Goal: Transaction & Acquisition: Obtain resource

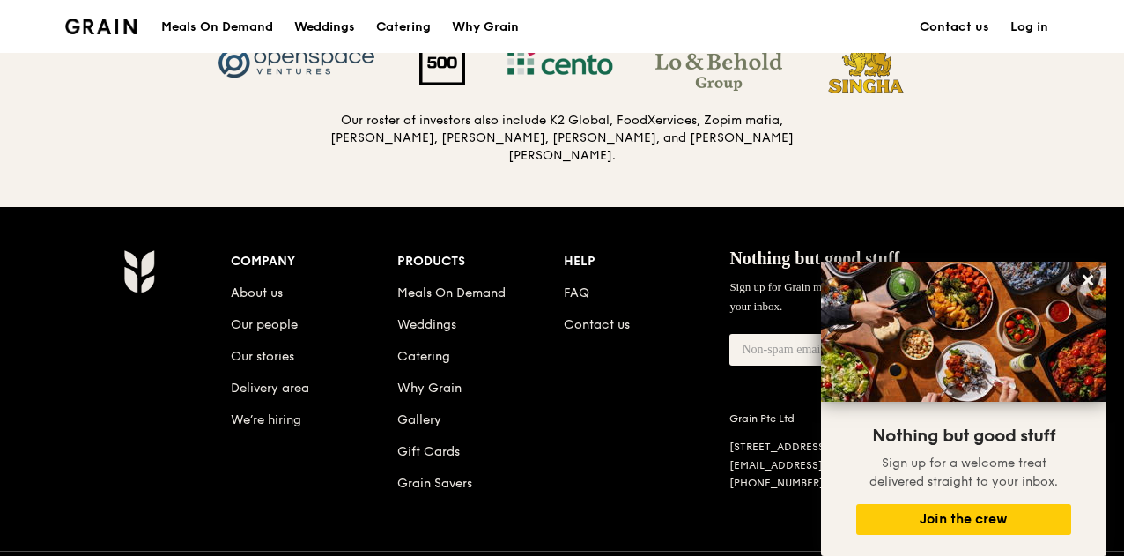
scroll to position [1942, 0]
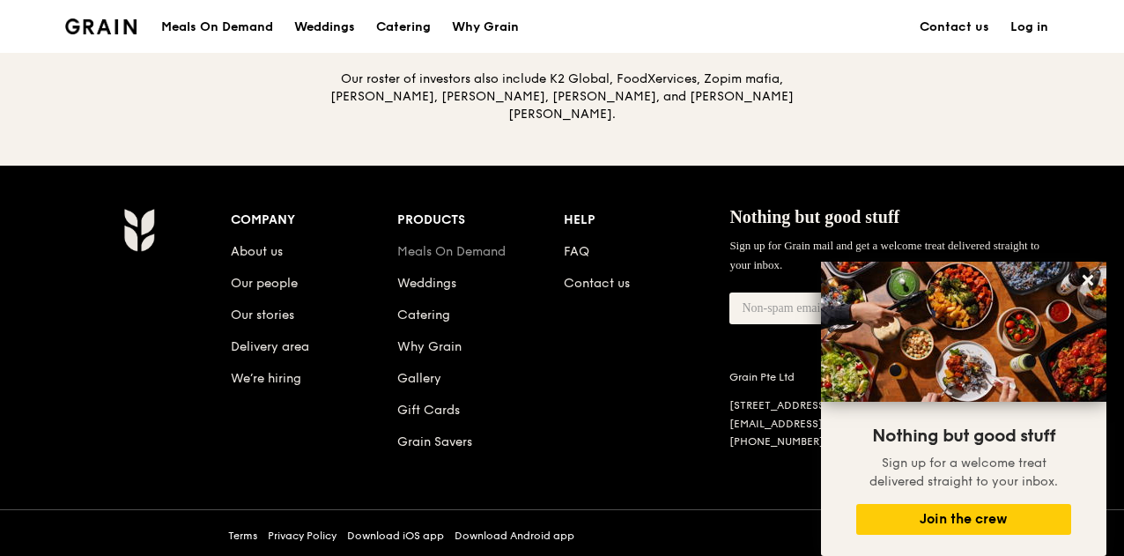
click at [456, 244] on link "Meals On Demand" at bounding box center [451, 251] width 108 height 15
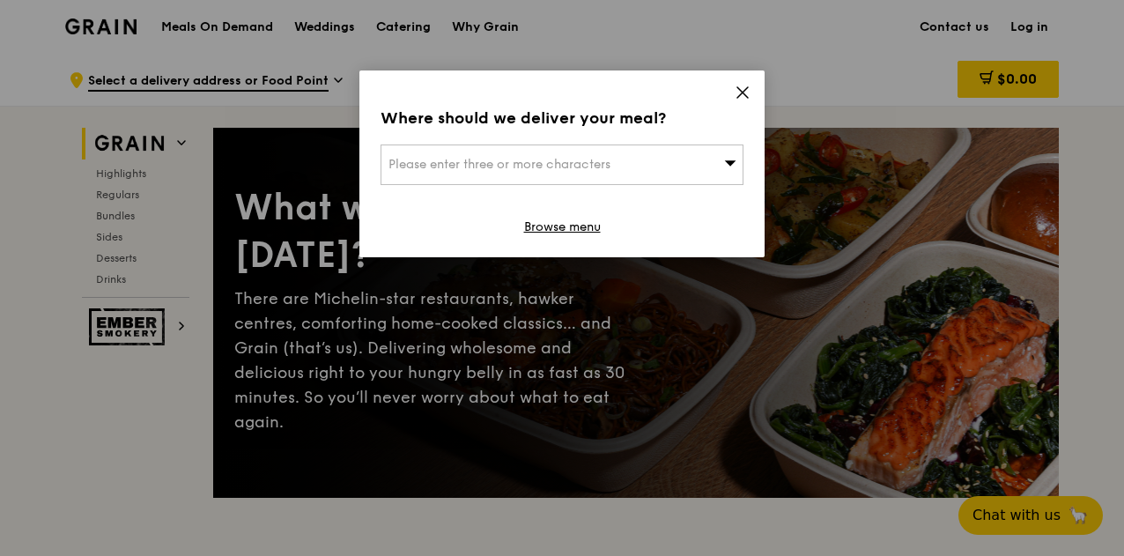
click at [745, 96] on icon at bounding box center [742, 92] width 11 height 11
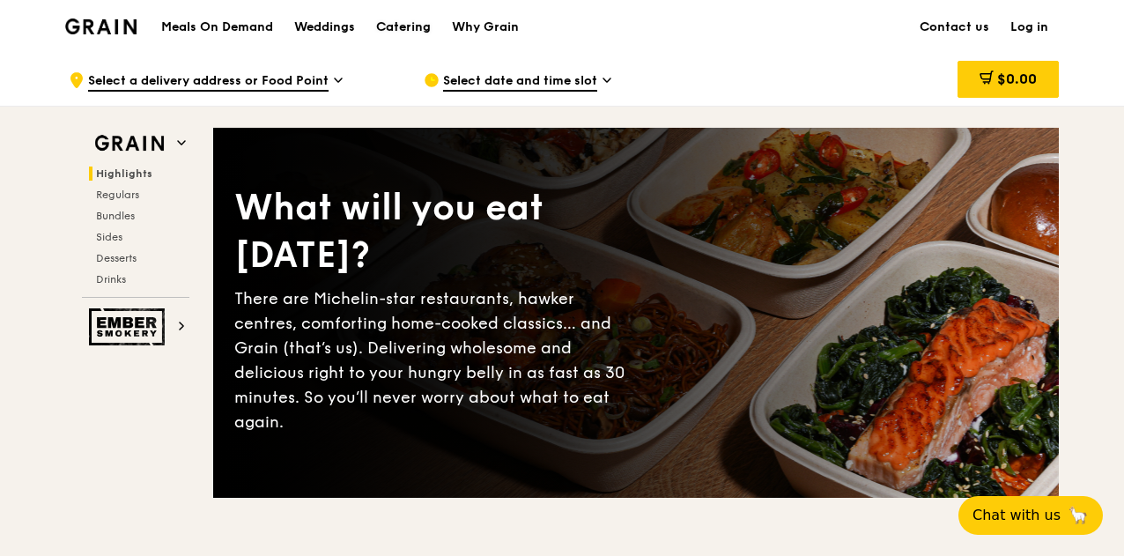
click at [409, 26] on div "Catering" at bounding box center [403, 27] width 55 height 53
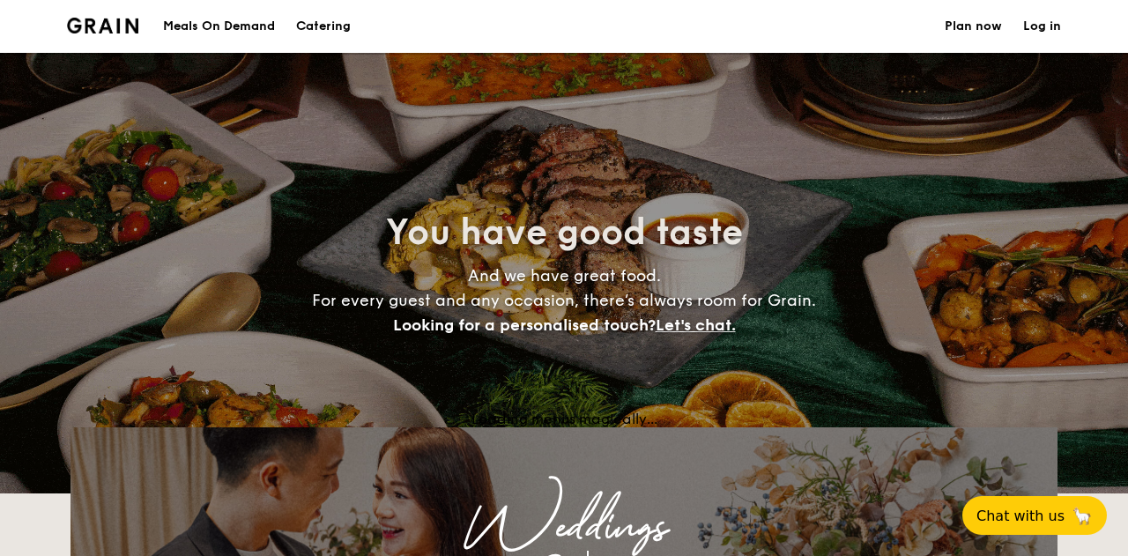
select select
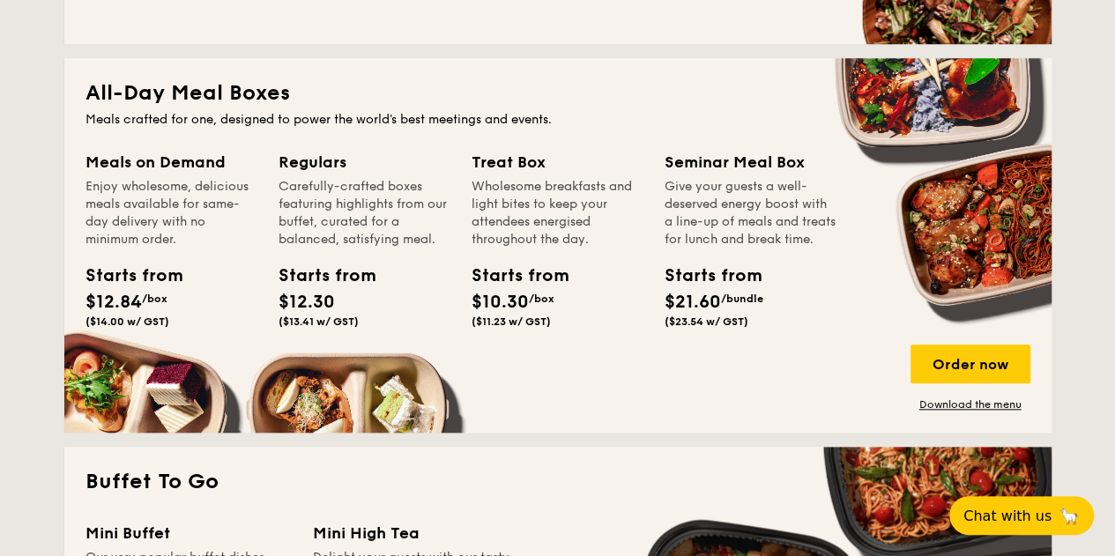
scroll to position [740, 0]
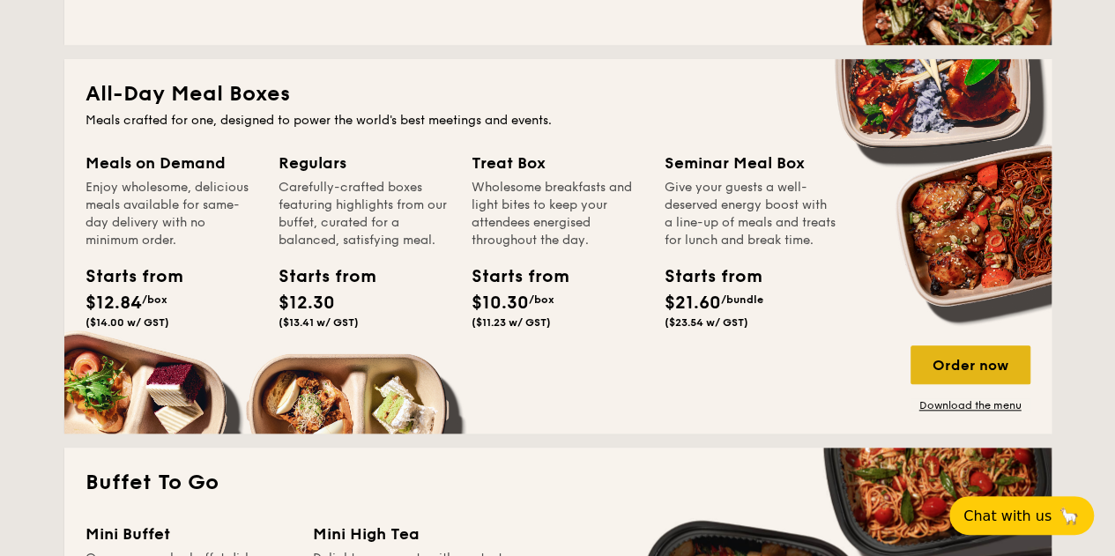
click at [932, 356] on div "Order now" at bounding box center [970, 364] width 120 height 39
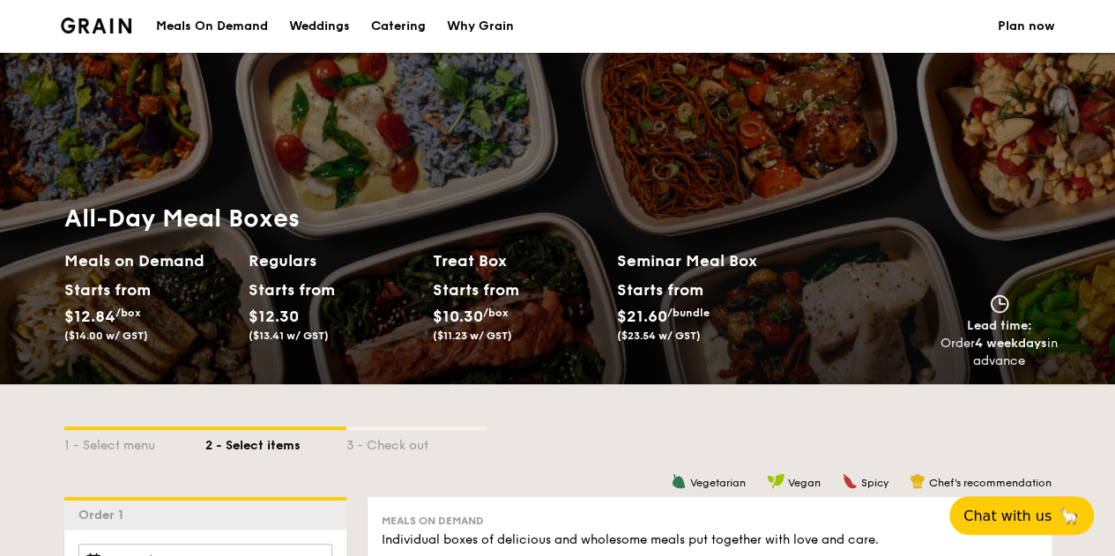
select select
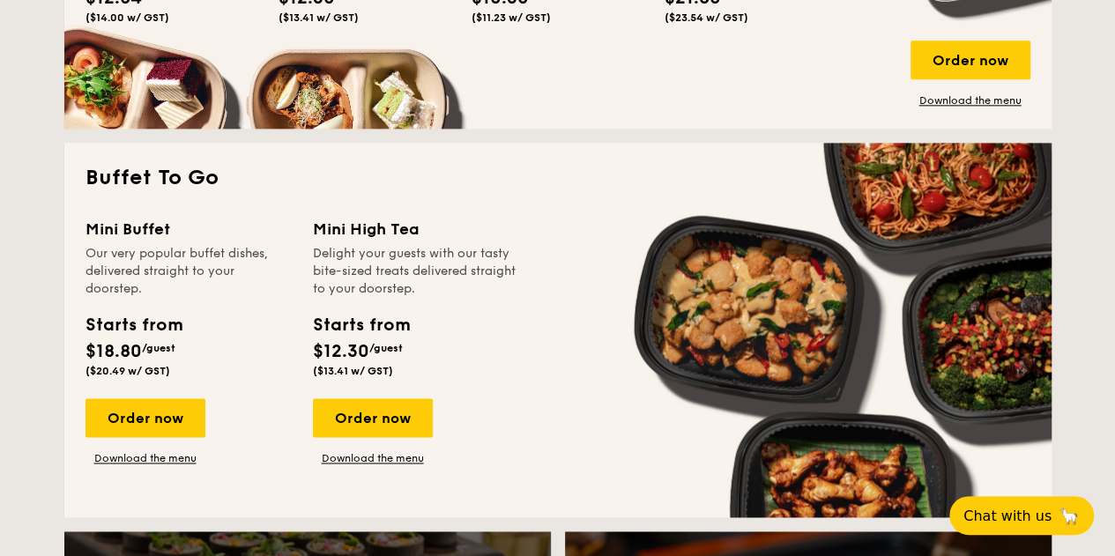
scroll to position [754, 0]
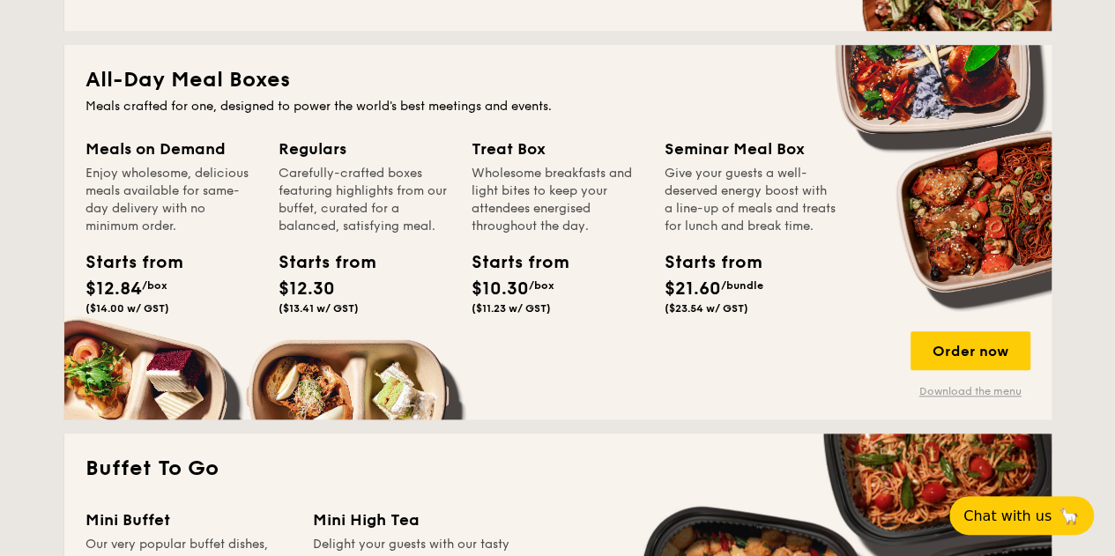
click at [934, 390] on link "Download the menu" at bounding box center [970, 391] width 120 height 14
